Goal: Obtain resource: Download file/media

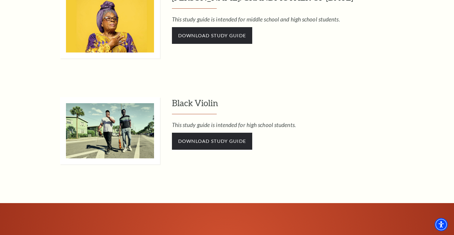
scroll to position [1432, 0]
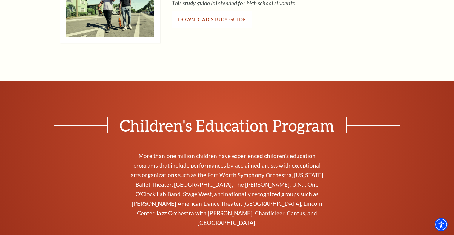
click at [203, 20] on span "Download Study Guide" at bounding box center [212, 19] width 68 height 6
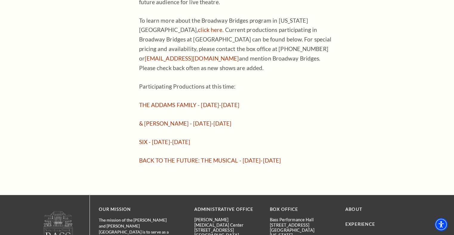
scroll to position [487, 0]
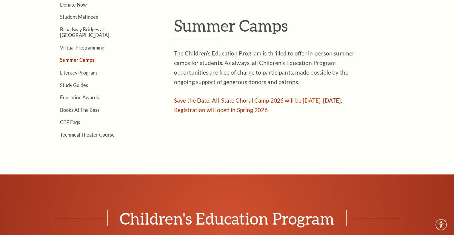
scroll to position [183, 0]
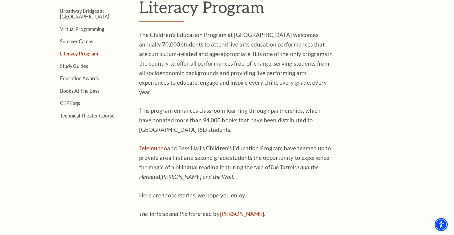
scroll to position [213, 0]
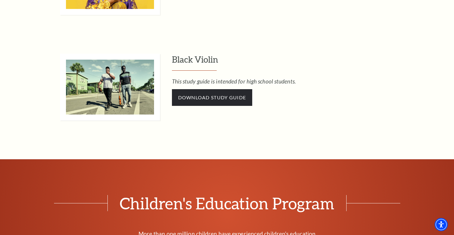
scroll to position [1249, 0]
